Goal: Information Seeking & Learning: Learn about a topic

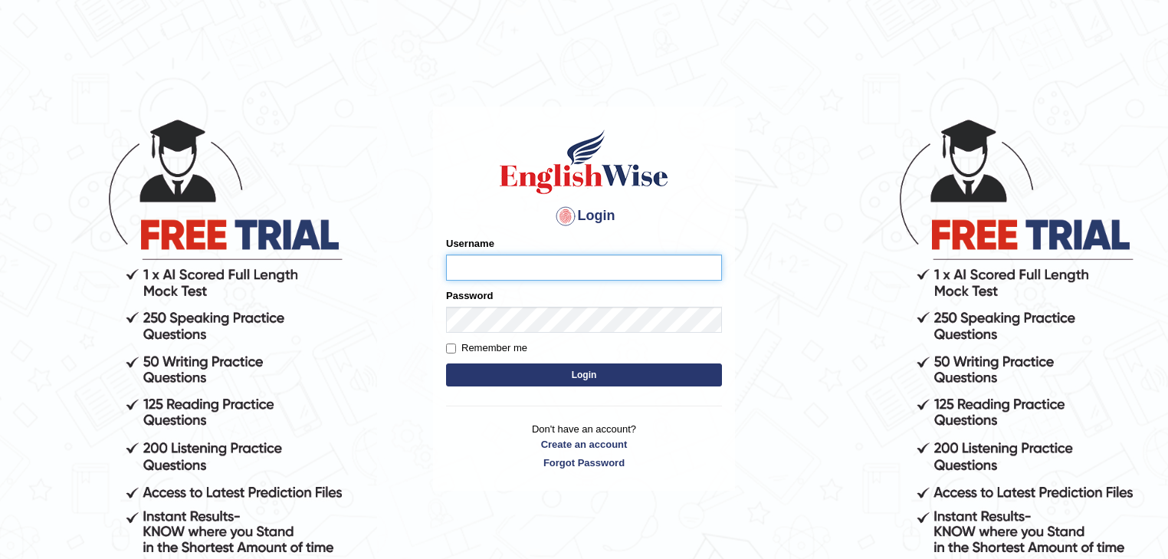
type input "mohammadomar_parramatta"
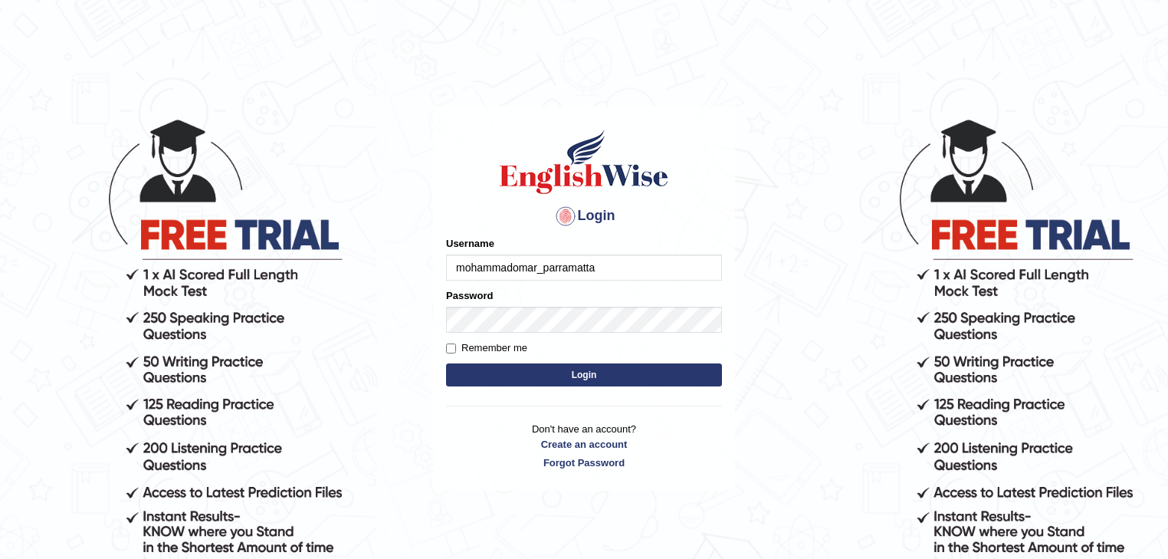
click at [574, 381] on button "Login" at bounding box center [584, 374] width 276 height 23
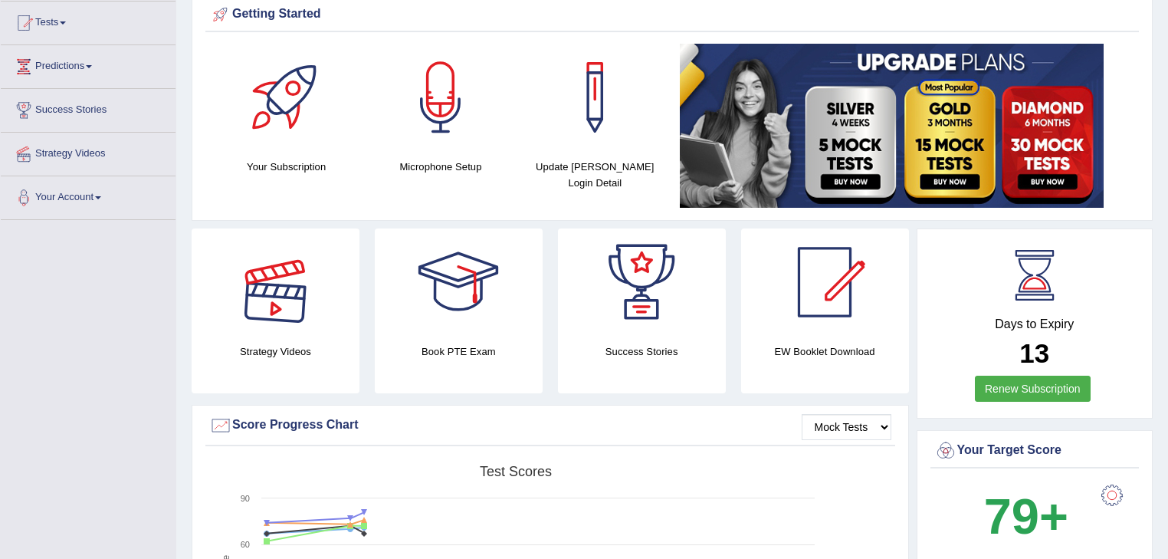
scroll to position [61, 0]
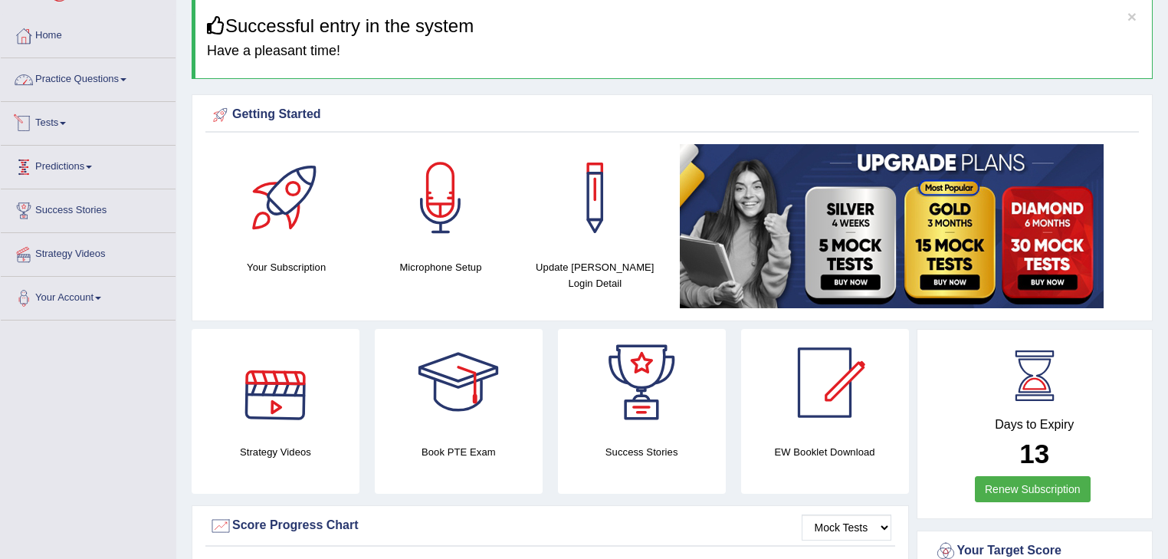
click at [115, 74] on link "Practice Questions" at bounding box center [88, 77] width 175 height 38
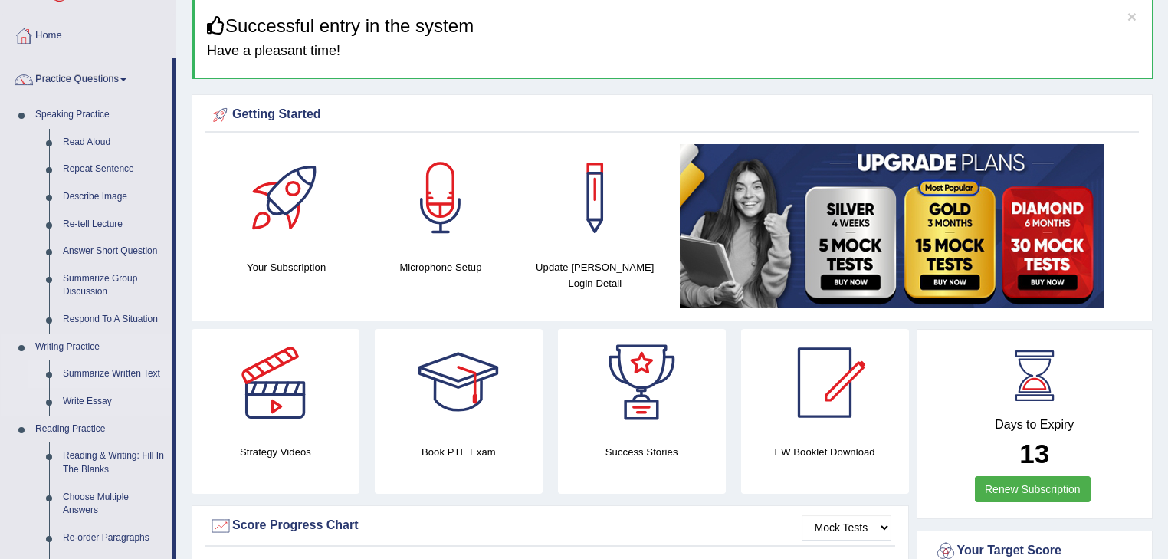
click at [101, 362] on link "Summarize Written Text" at bounding box center [114, 374] width 116 height 28
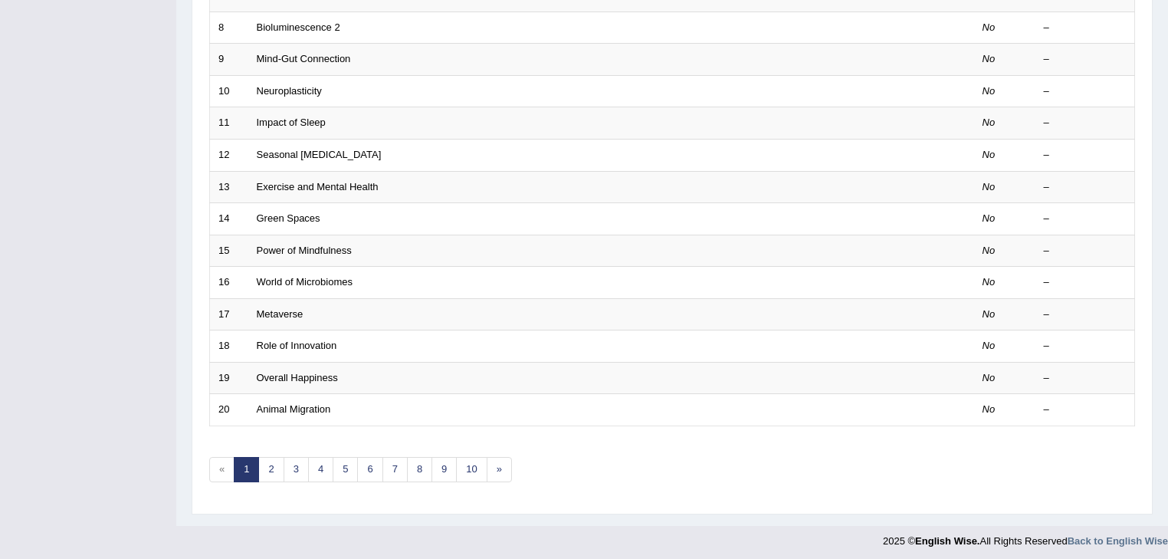
scroll to position [451, 0]
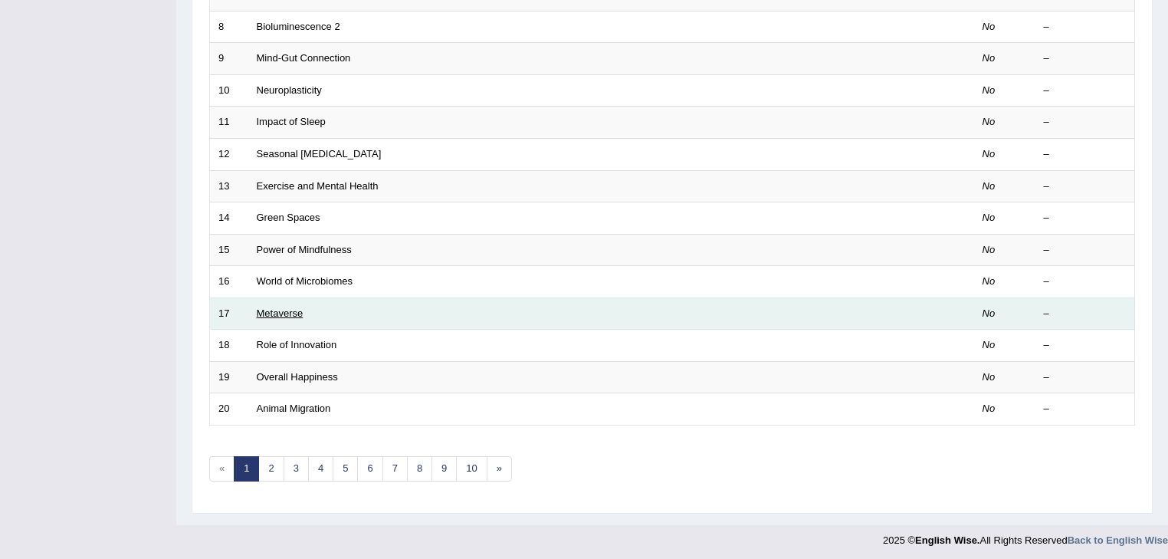
click at [288, 308] on link "Metaverse" at bounding box center [280, 312] width 47 height 11
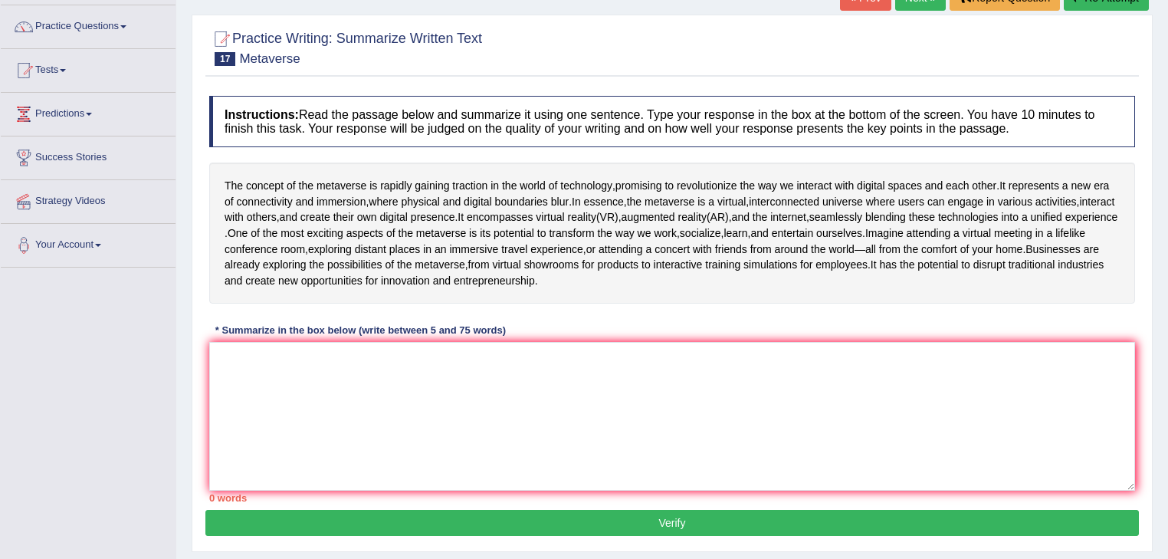
scroll to position [123, 0]
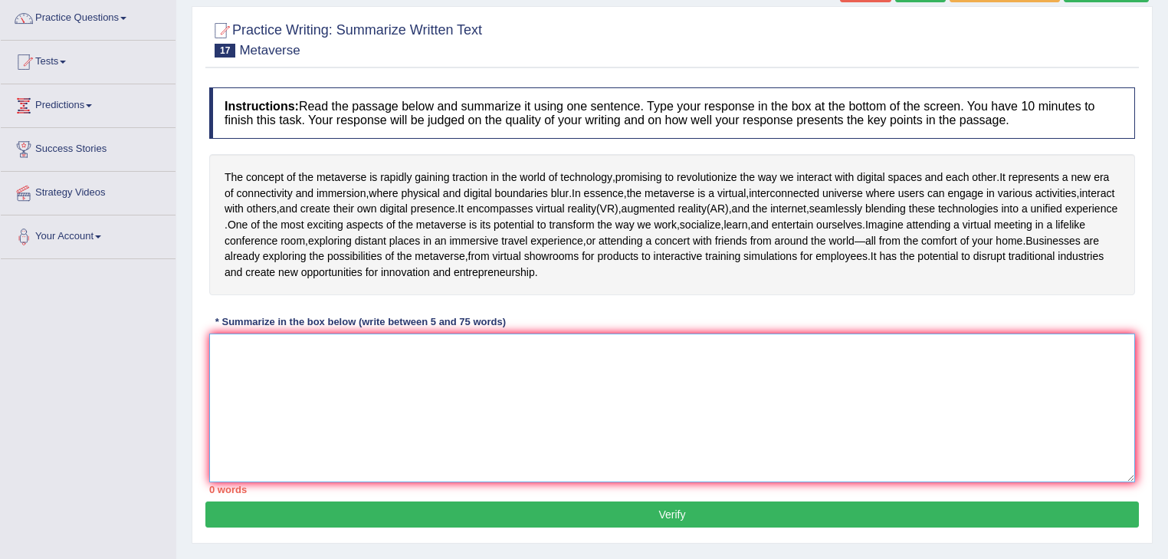
click at [294, 399] on textarea at bounding box center [672, 407] width 926 height 149
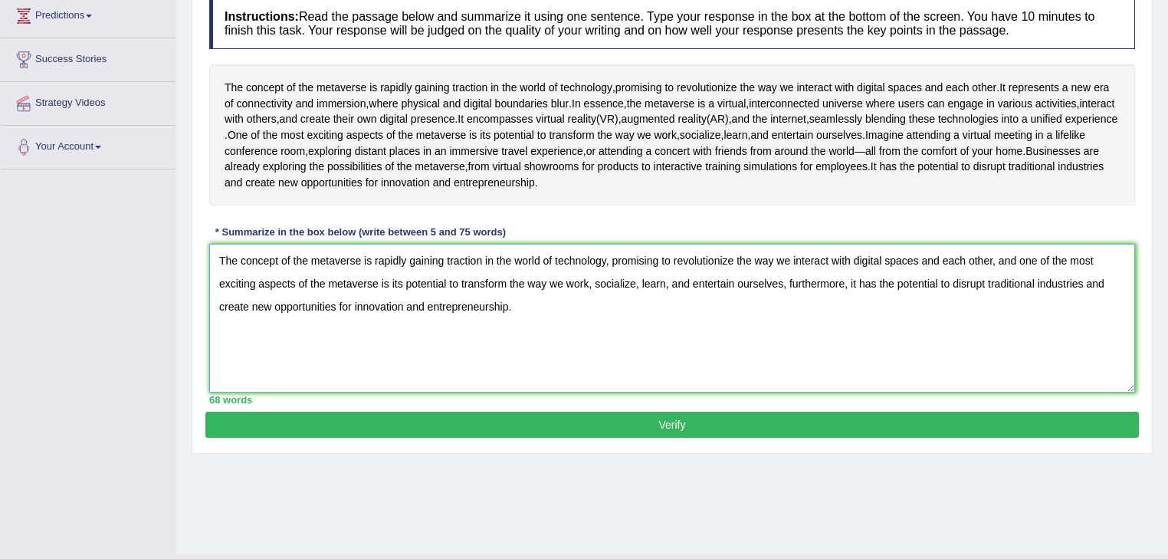
scroll to position [245, 0]
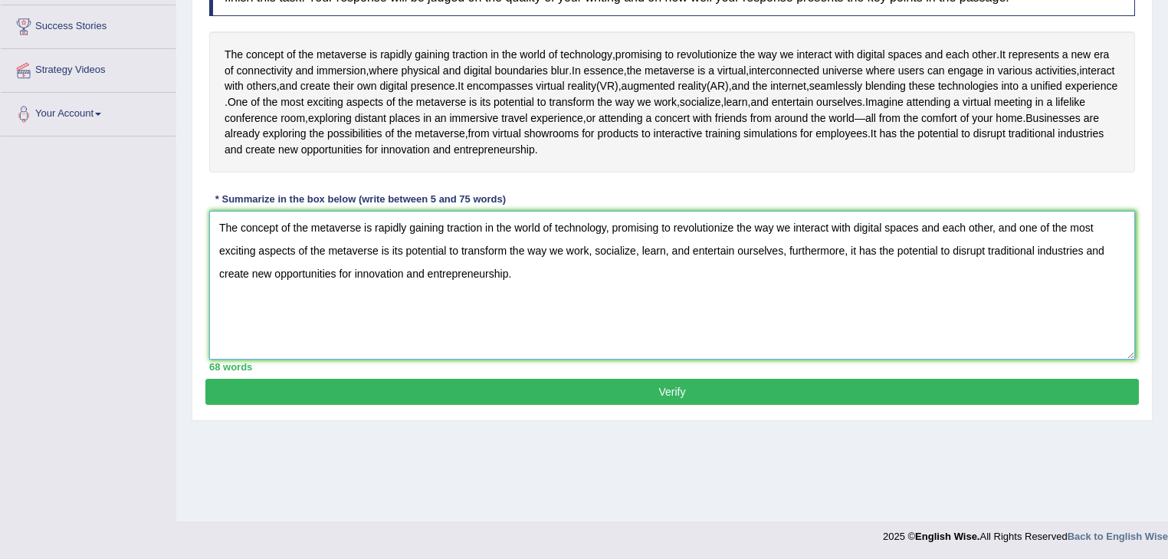
type textarea "The concept of the metaverse is rapidly gaining traction in the world of techno…"
click at [678, 405] on button "Verify" at bounding box center [672, 392] width 934 height 26
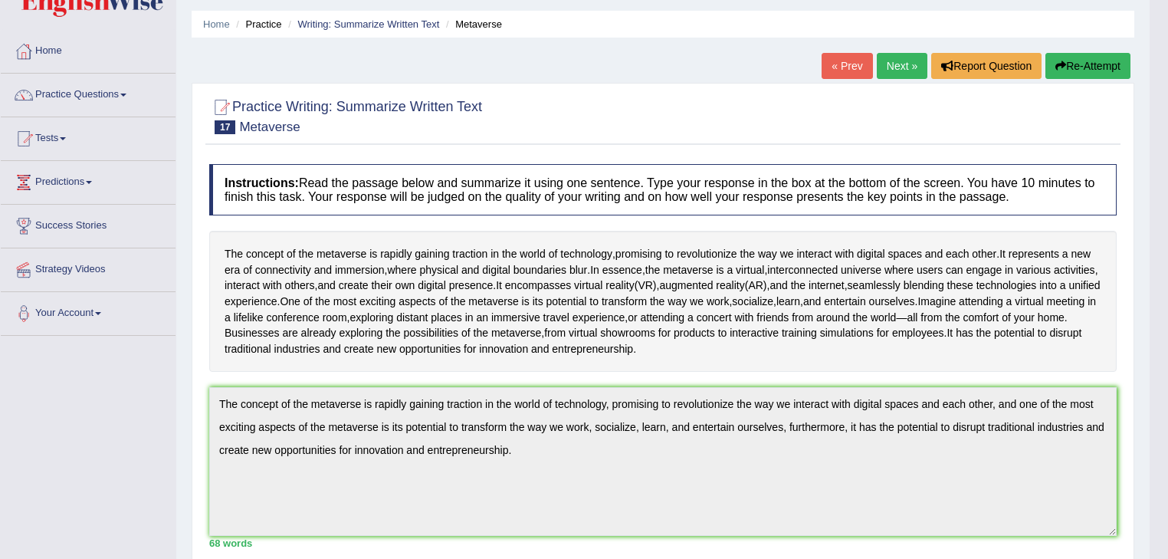
scroll to position [24, 0]
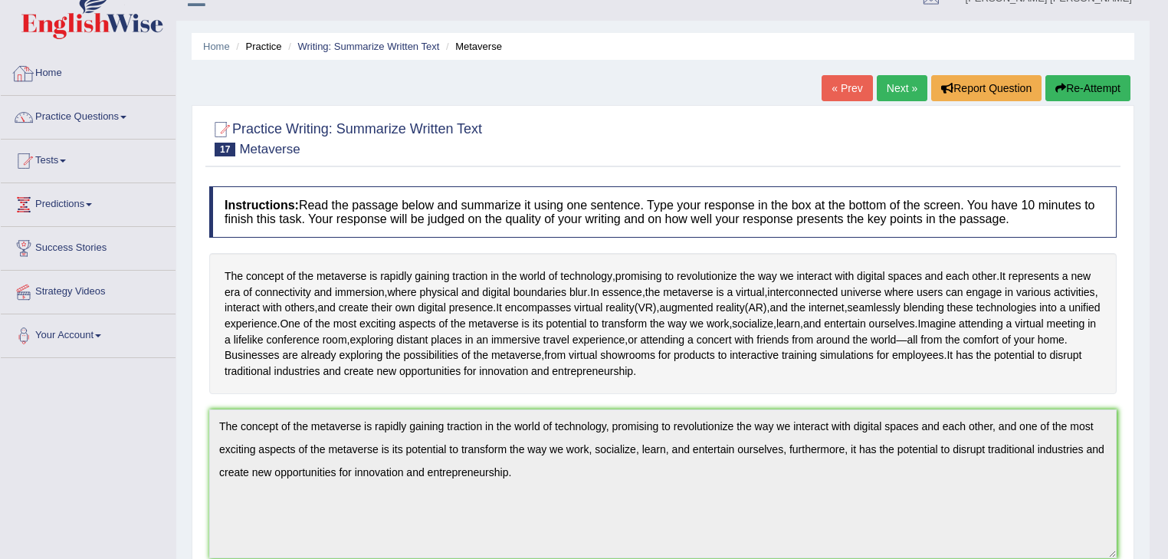
click at [80, 71] on link "Home" at bounding box center [88, 71] width 175 height 38
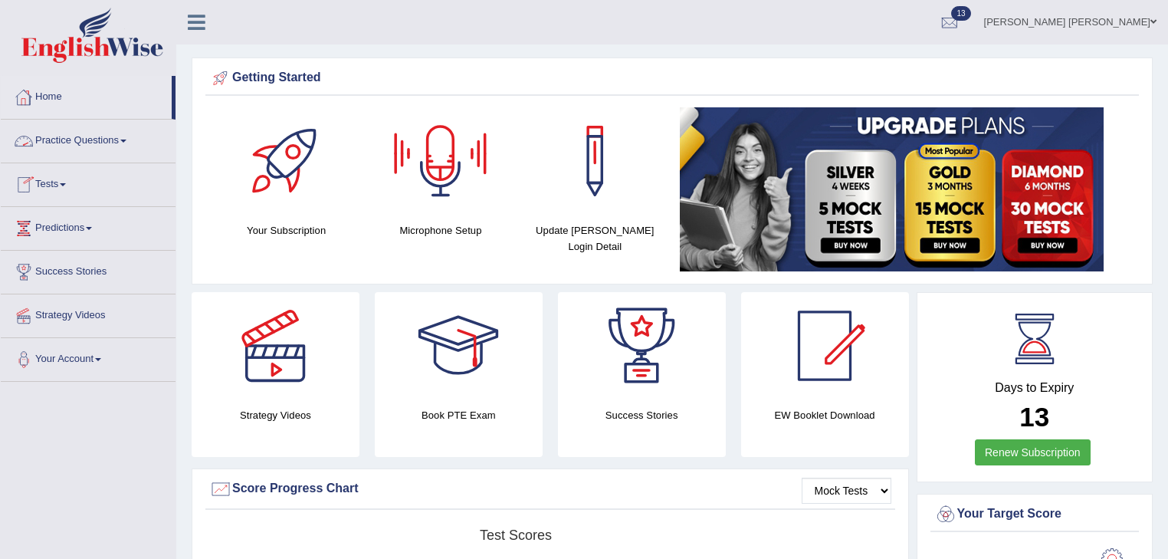
click at [78, 133] on link "Practice Questions" at bounding box center [88, 139] width 175 height 38
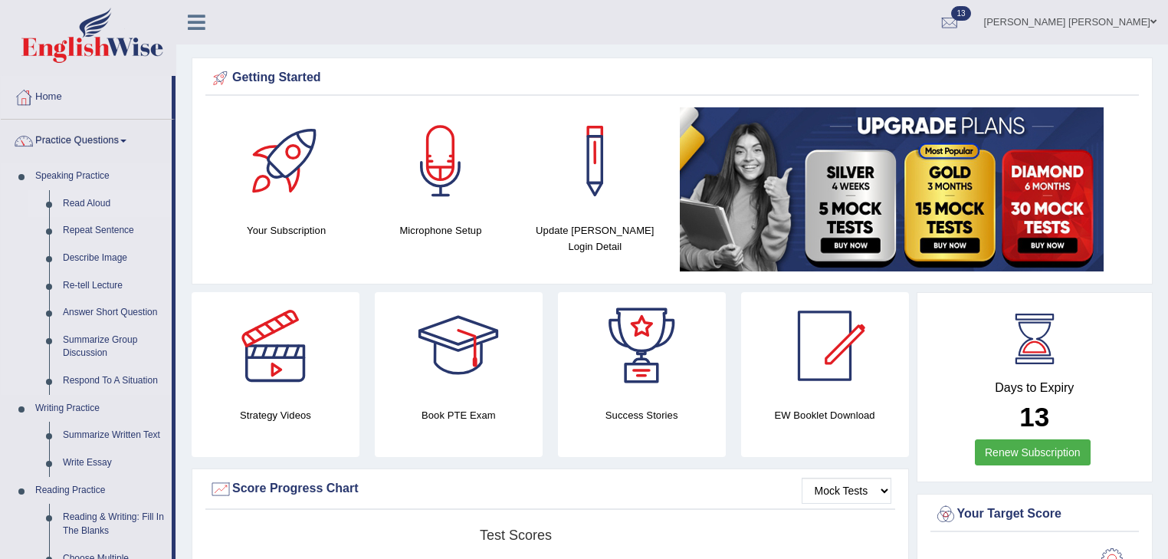
click at [95, 197] on link "Read Aloud" at bounding box center [114, 204] width 116 height 28
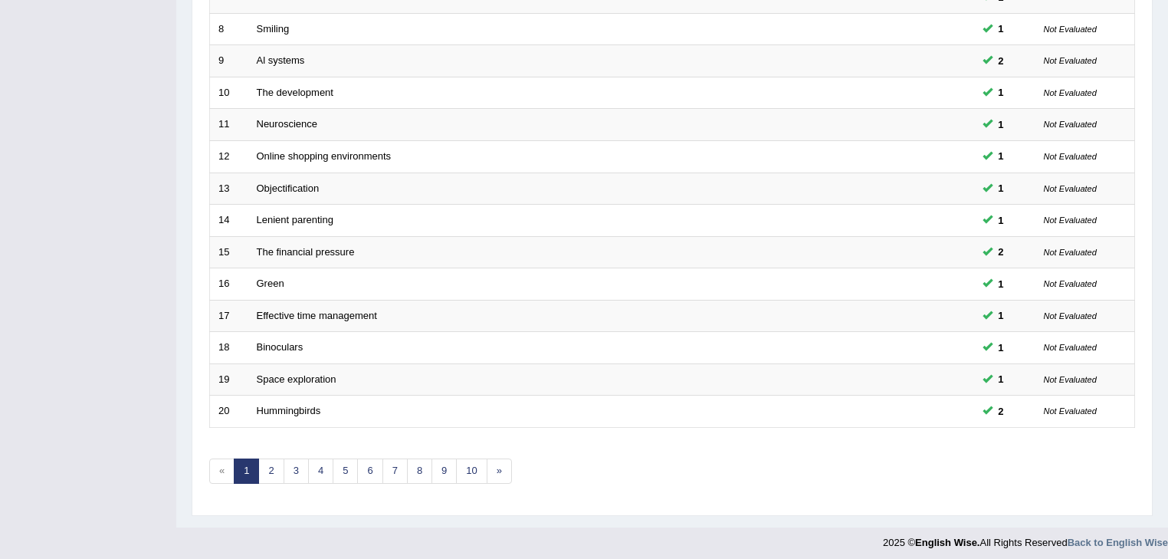
scroll to position [451, 0]
click at [291, 464] on link "3" at bounding box center [296, 468] width 25 height 25
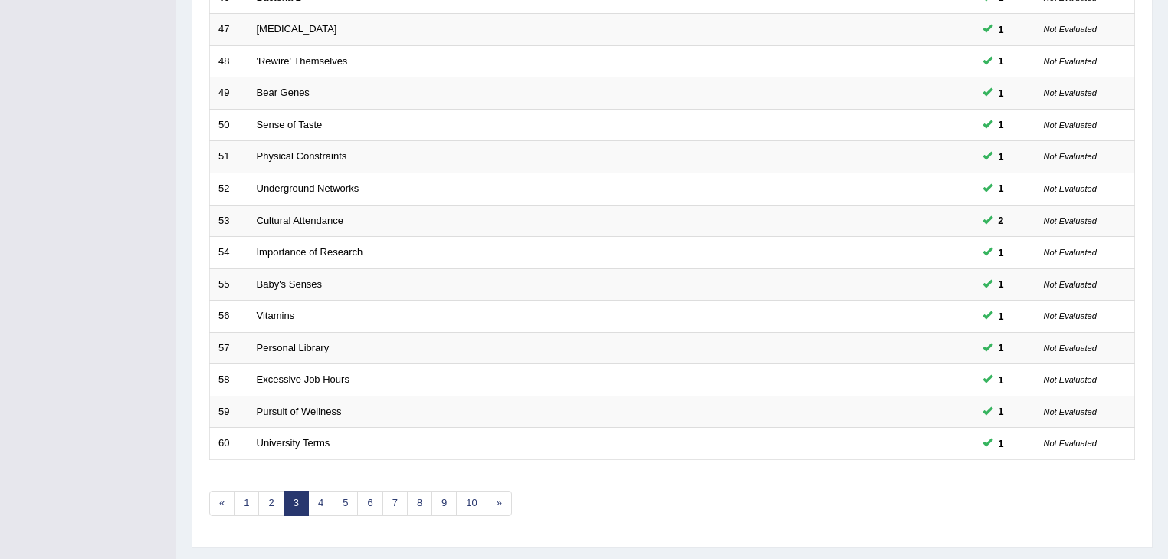
scroll to position [451, 0]
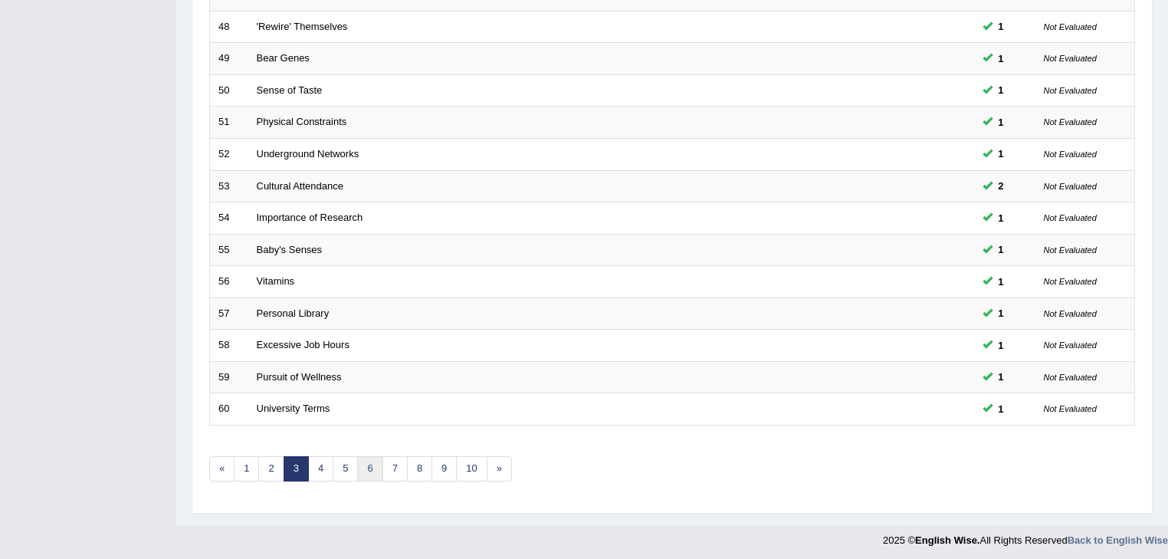
click at [374, 468] on link "6" at bounding box center [369, 468] width 25 height 25
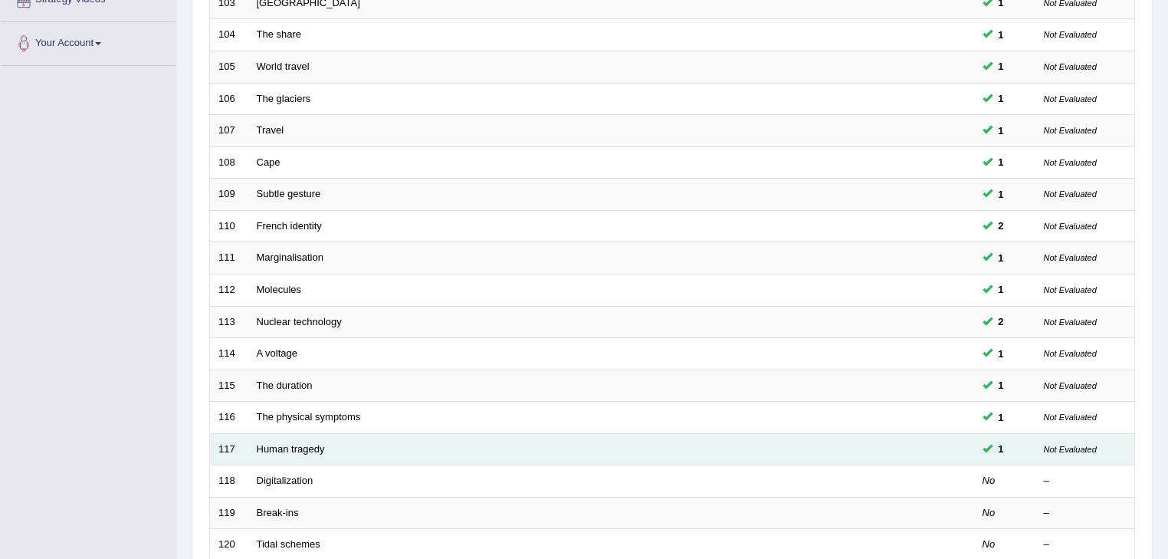
scroll to position [451, 0]
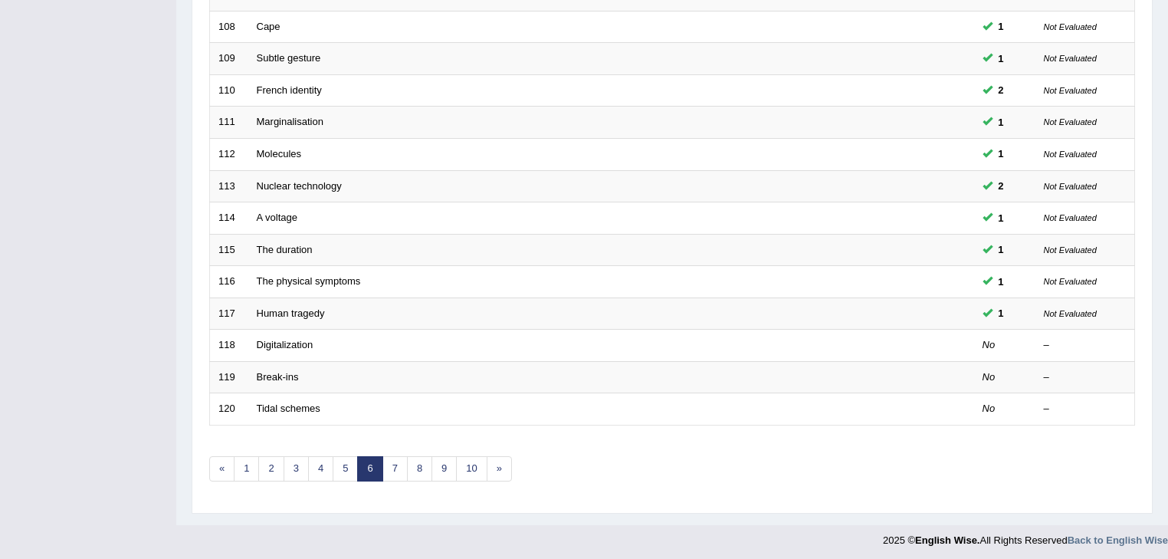
click at [384, 447] on div "Showing 101-120 of 1,181 items. # Title Exam Occurring Taken Last Result 101 Do…" at bounding box center [672, 103] width 926 height 795
click at [395, 469] on link "7" at bounding box center [395, 468] width 25 height 25
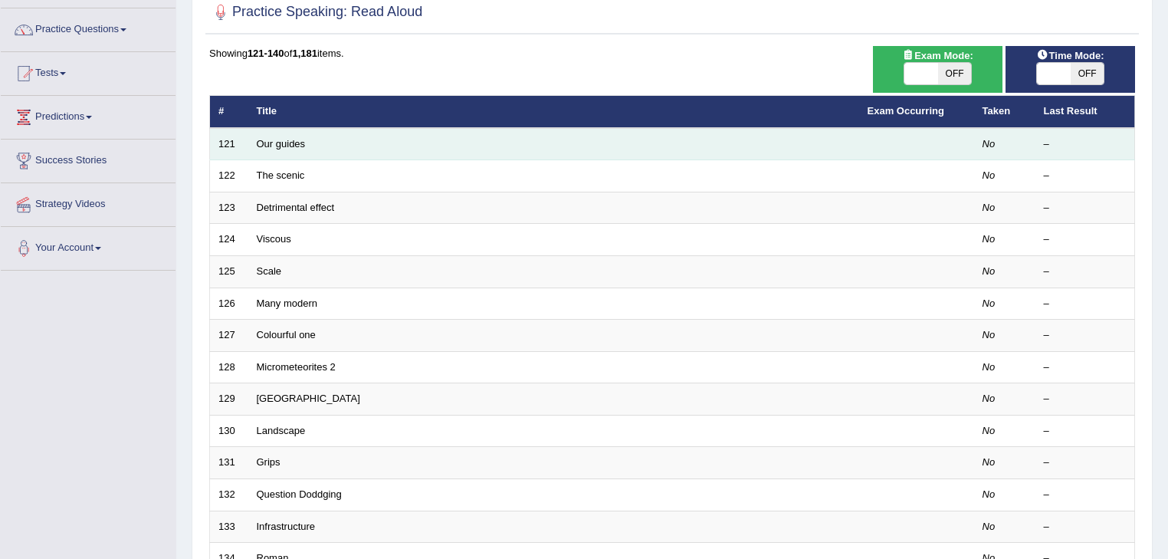
scroll to position [123, 0]
